Goal: Information Seeking & Learning: Check status

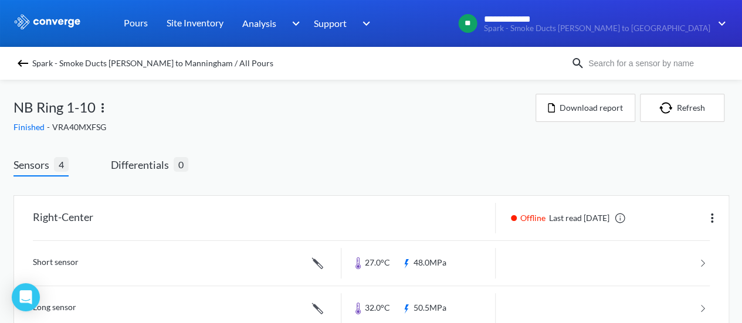
click at [25, 59] on img at bounding box center [23, 63] width 14 height 14
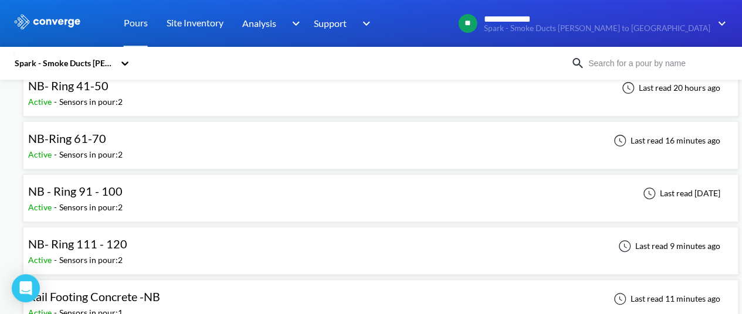
scroll to position [117, 0]
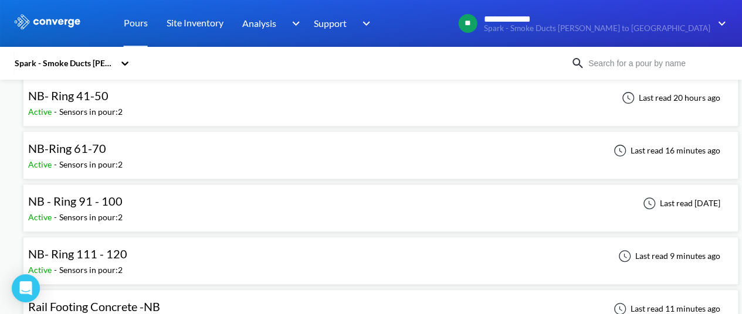
click at [310, 202] on div "NB - Ring 91 - 100 Active - Sensors in pour: 2 Last read [DATE]" at bounding box center [380, 208] width 705 height 38
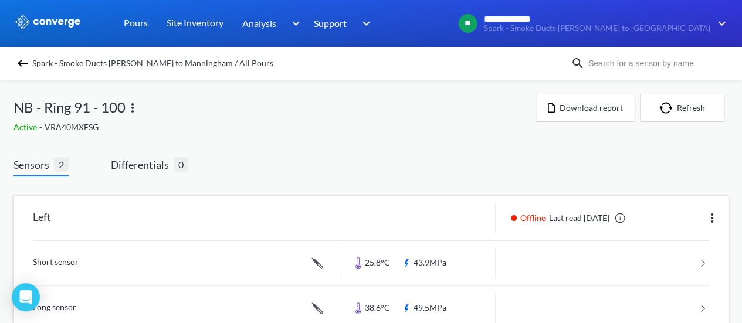
click at [468, 259] on link at bounding box center [371, 263] width 677 height 45
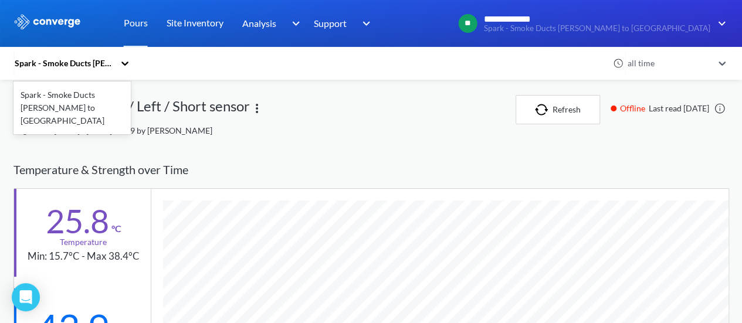
click at [110, 62] on div "Spark - Smoke Ducts [PERSON_NAME] to [GEOGRAPHIC_DATA]" at bounding box center [63, 63] width 101 height 13
click at [272, 124] on div "NB - Ring 91 - 100 / Left / Short sensor" at bounding box center [264, 109] width 502 height 29
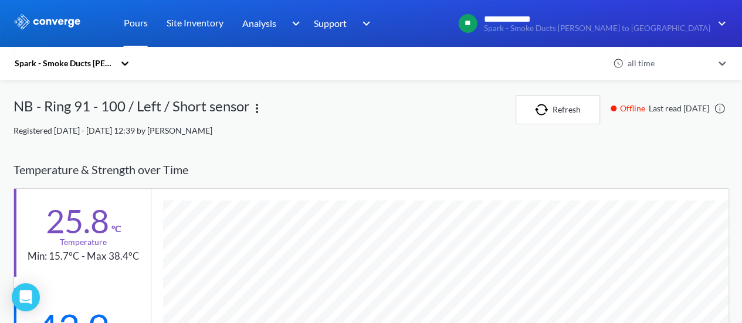
click at [143, 22] on link "Pours" at bounding box center [136, 23] width 24 height 47
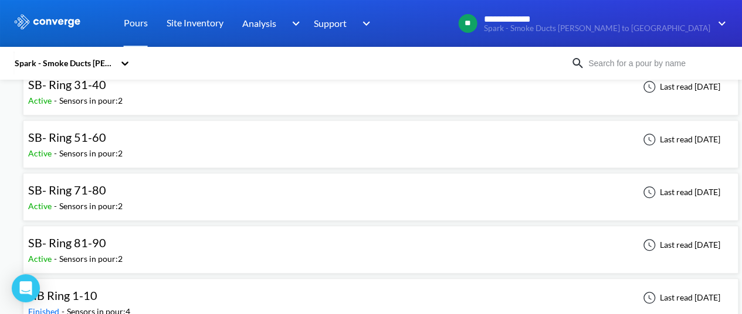
scroll to position [411, 0]
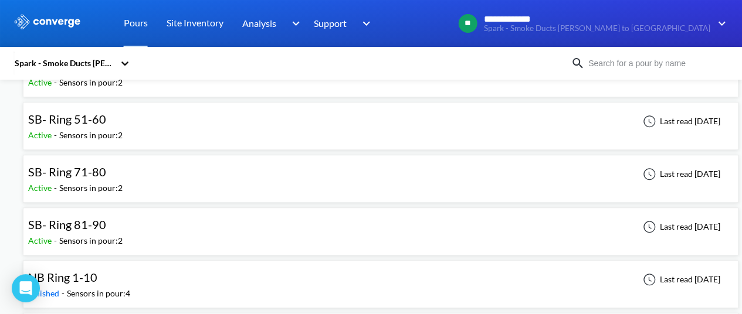
click at [116, 174] on div "SB- Ring 71-80" at bounding box center [75, 172] width 94 height 18
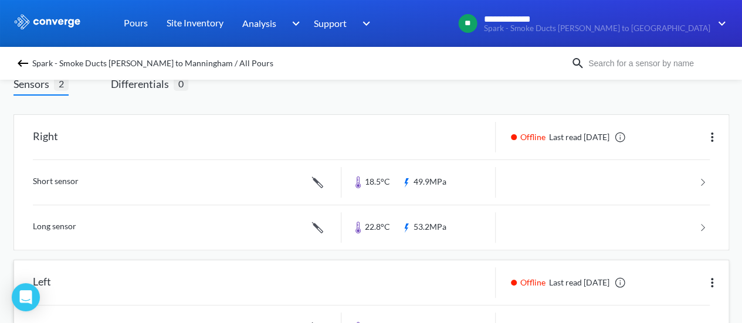
scroll to position [175, 0]
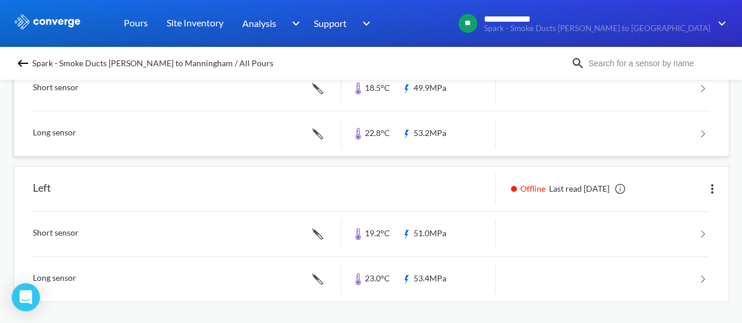
click at [466, 111] on link at bounding box center [371, 133] width 677 height 45
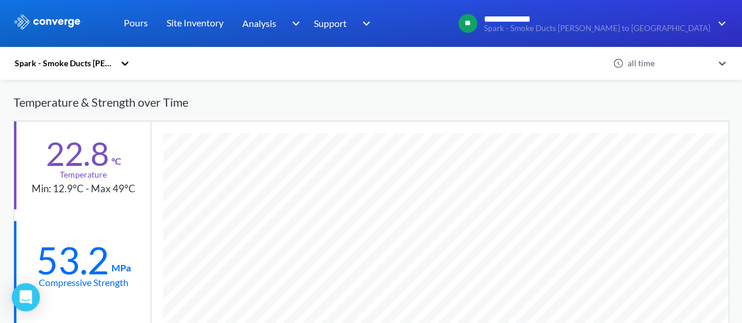
scroll to position [59, 0]
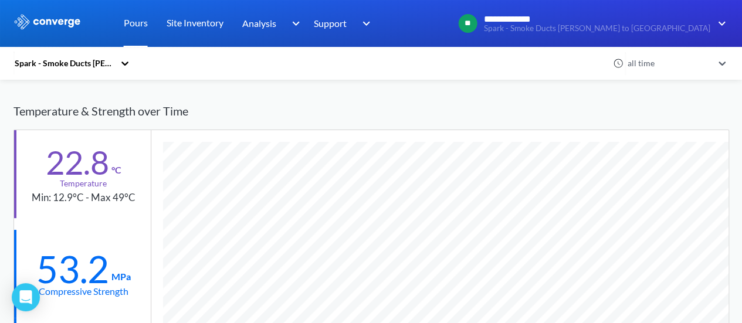
click at [136, 25] on link "Pours" at bounding box center [136, 23] width 24 height 47
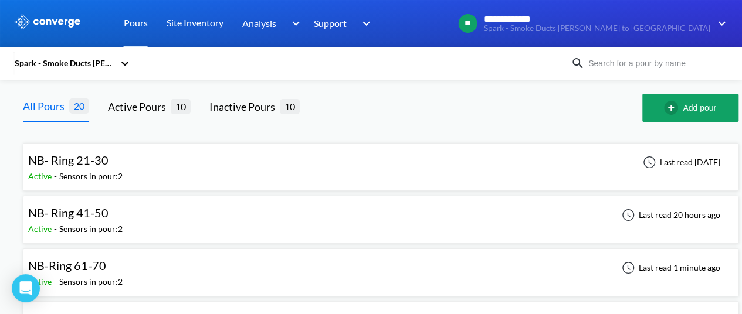
click at [199, 218] on div "NB- Ring 41-50 Active - Sensors in pour: 2 Last read 20 hours ago" at bounding box center [380, 220] width 705 height 38
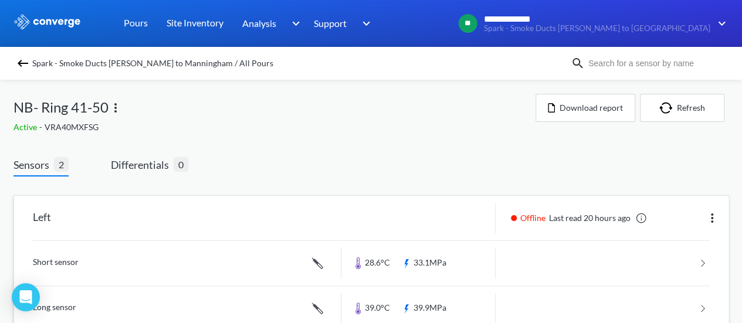
click at [480, 263] on link at bounding box center [371, 263] width 677 height 45
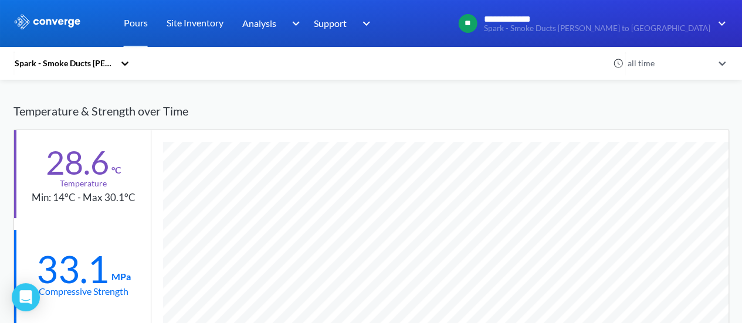
scroll to position [117, 0]
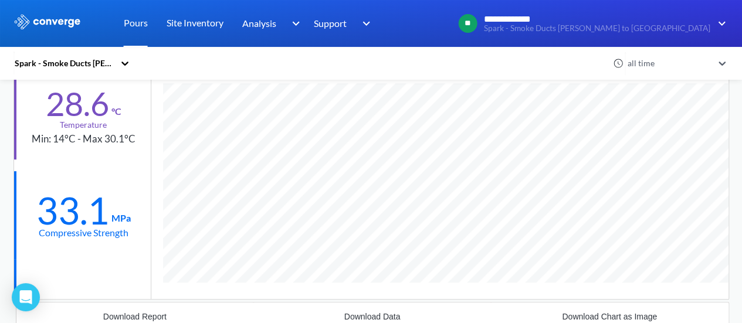
click at [127, 30] on link "Pours" at bounding box center [136, 23] width 24 height 47
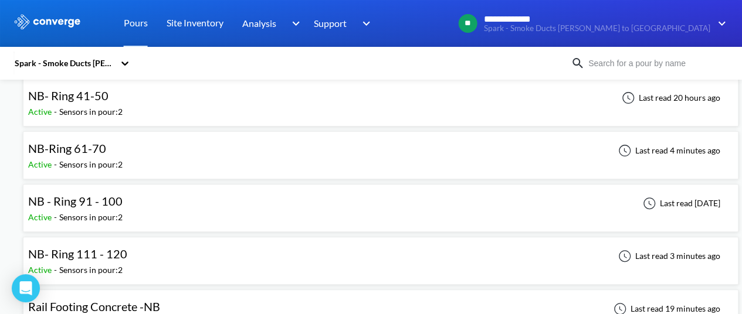
scroll to position [176, 0]
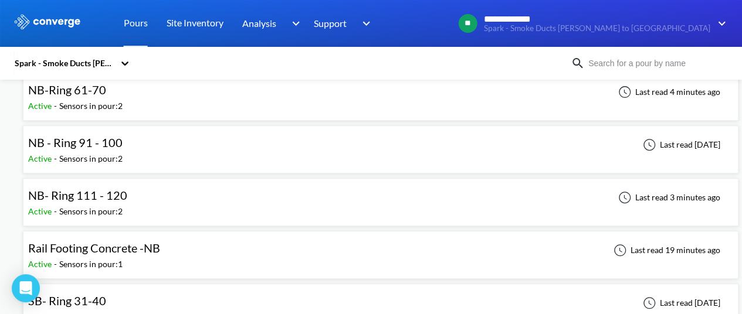
click at [133, 190] on div "NB- Ring 111 - 120 Active - Sensors in pour: 2 Last read 3 minutes ago" at bounding box center [380, 203] width 705 height 38
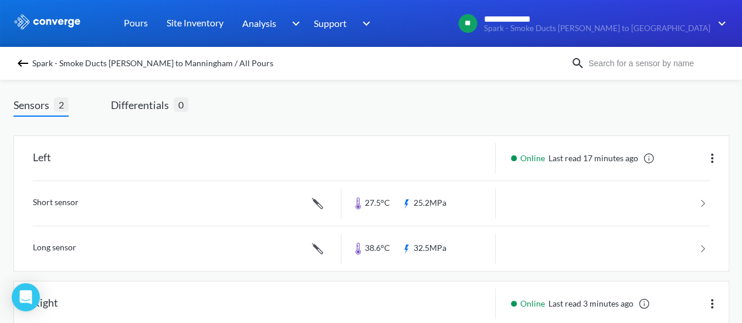
scroll to position [117, 0]
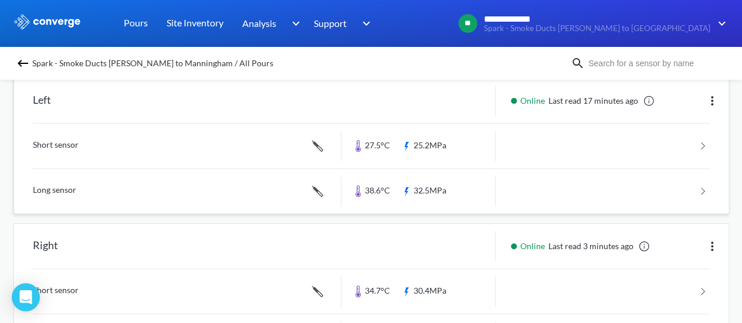
click at [467, 155] on link at bounding box center [371, 146] width 677 height 45
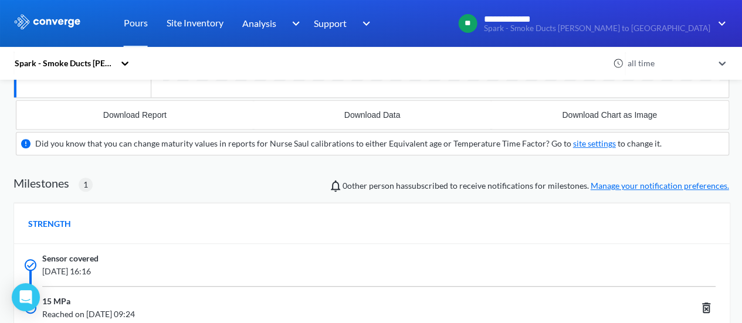
scroll to position [772, 716]
